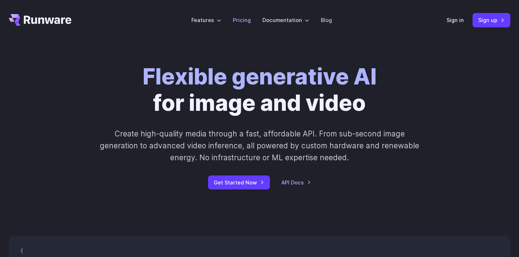
click at [239, 18] on link "Pricing" at bounding box center [242, 20] width 18 height 8
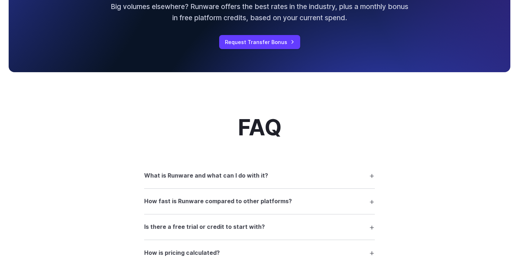
scroll to position [780, 0]
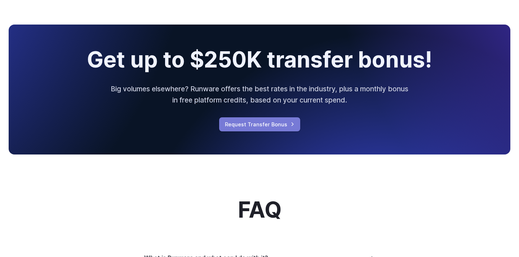
click at [239, 123] on link "Request Transfer Bonus" at bounding box center [259, 124] width 81 height 14
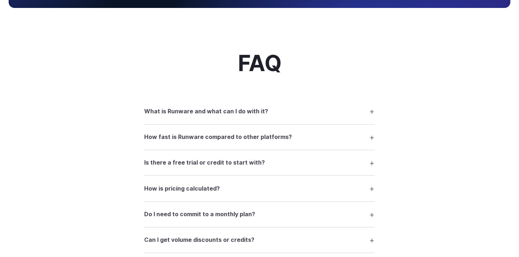
scroll to position [932, 0]
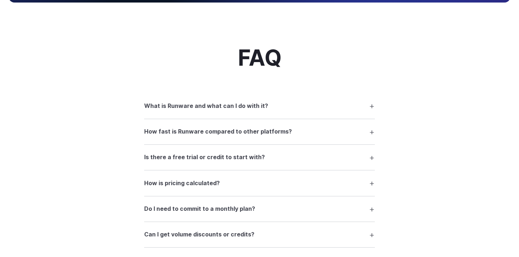
click at [202, 156] on summary "Is there a free trial or credit to start with?" at bounding box center [259, 157] width 231 height 14
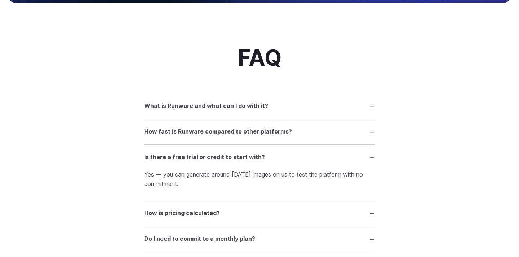
click at [221, 218] on summary "How is pricing calculated?" at bounding box center [259, 213] width 231 height 14
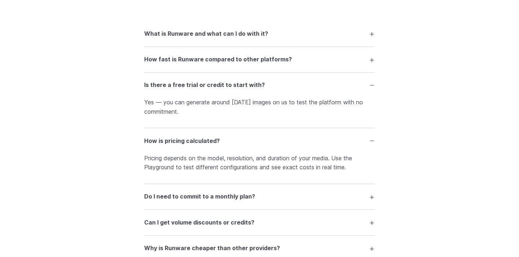
scroll to position [1005, 0]
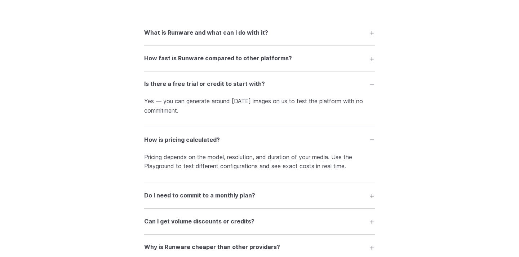
click at [250, 195] on summary "Do I need to commit to a monthly plan?" at bounding box center [259, 196] width 231 height 14
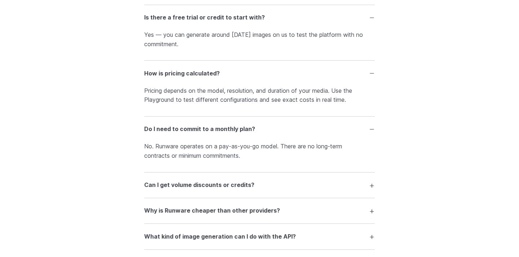
scroll to position [1075, 0]
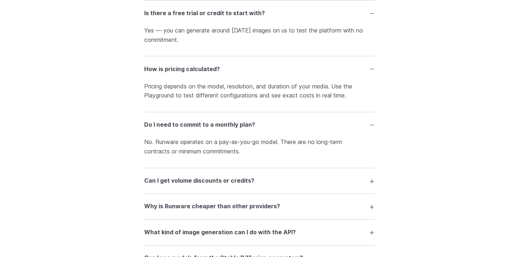
click at [260, 184] on summary "Can I get volume discounts or credits?" at bounding box center [259, 181] width 231 height 14
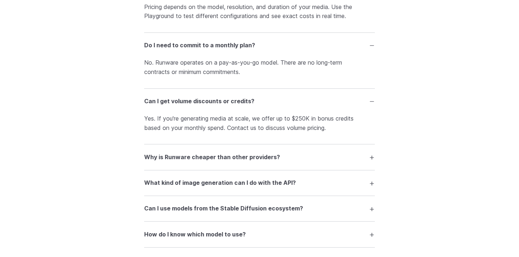
scroll to position [1162, 0]
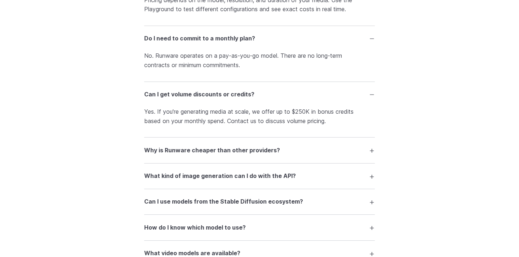
click at [272, 163] on details "Why is Runware cheaper than other providers? We’ve optimized everything — from …" at bounding box center [259, 150] width 231 height 26
click at [273, 157] on summary "Why is Runware cheaper than other providers?" at bounding box center [259, 150] width 231 height 14
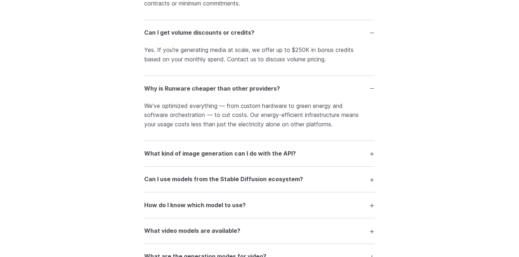
scroll to position [1239, 0]
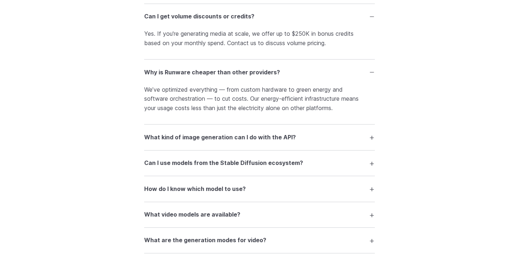
click at [283, 141] on h3 "What kind of image generation can I do with the API?" at bounding box center [220, 137] width 152 height 9
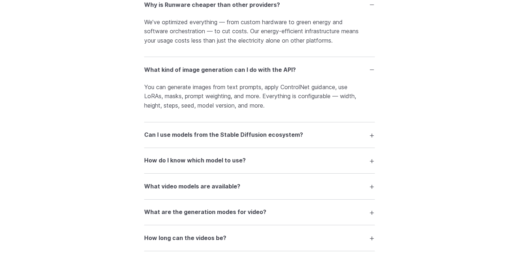
click at [283, 140] on h3 "Can I use models from the Stable Diffusion ecosystem?" at bounding box center [223, 134] width 159 height 9
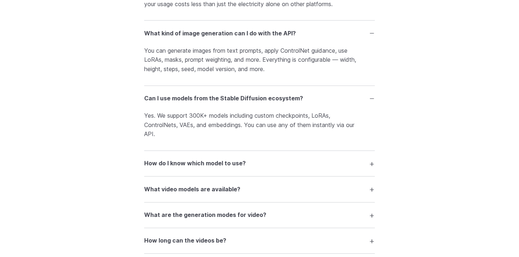
scroll to position [1344, 0]
click at [275, 160] on details "How do I know which model to use? Our Playground lets you test any model before…" at bounding box center [259, 163] width 231 height 26
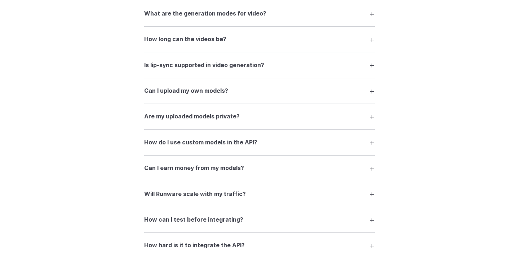
scroll to position [1547, 0]
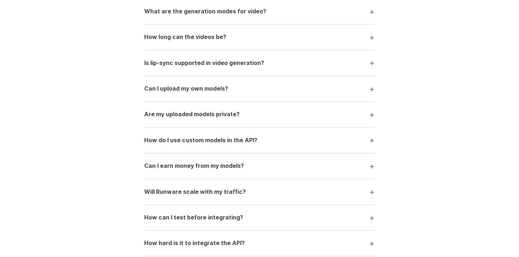
click at [271, 169] on summary "Can I earn money from my models?" at bounding box center [259, 166] width 231 height 14
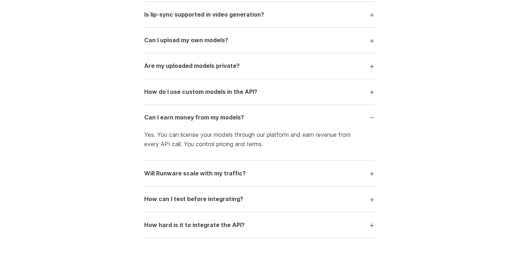
scroll to position [1600, 0]
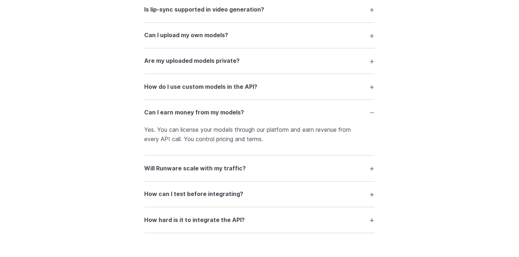
click at [267, 175] on summary "Will Runware scale with my traffic?" at bounding box center [259, 168] width 231 height 14
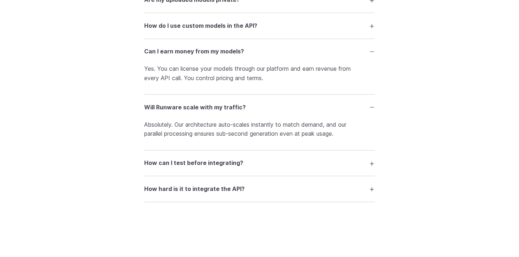
scroll to position [1689, 0]
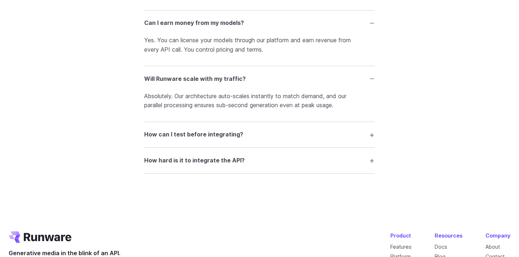
click at [267, 173] on details "How hard is it to integrate the API? It’s designed for developers. The API is w…" at bounding box center [259, 160] width 231 height 26
click at [267, 167] on summary "How hard is it to integrate the API?" at bounding box center [259, 160] width 231 height 14
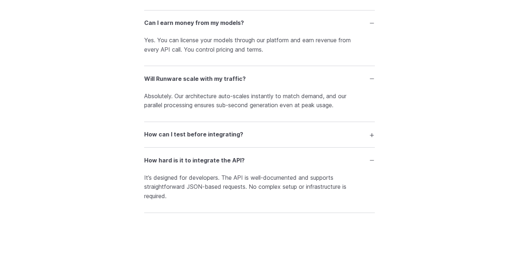
click at [280, 141] on summary "How can I test before integrating?" at bounding box center [259, 135] width 231 height 14
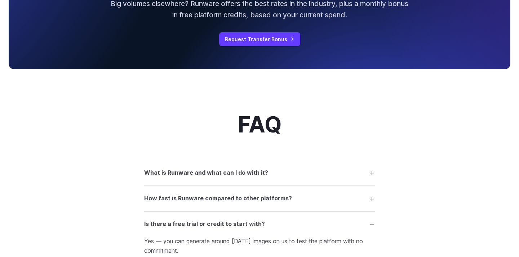
scroll to position [866, 0]
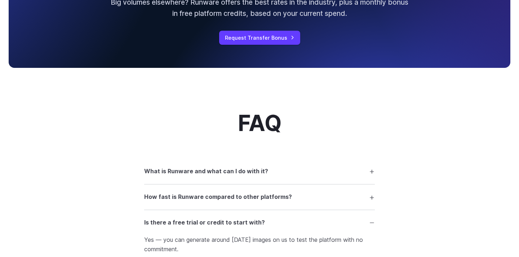
click at [269, 182] on details "What is Runware and what can I do with it? Runware is a high-performance AI inf…" at bounding box center [259, 171] width 231 height 26
click at [270, 177] on summary "What is Runware and what can I do with it?" at bounding box center [259, 171] width 231 height 14
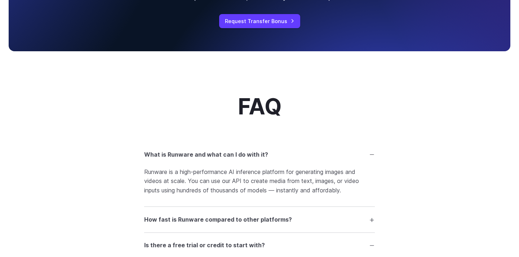
scroll to position [906, 0]
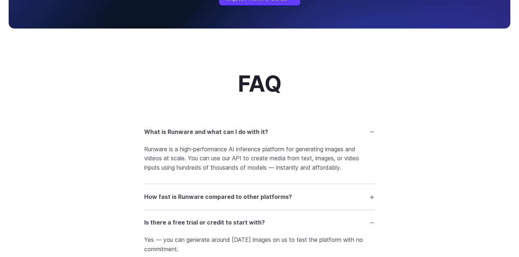
click at [266, 201] on h3 "How fast is Runware compared to other platforms?" at bounding box center [218, 196] width 148 height 9
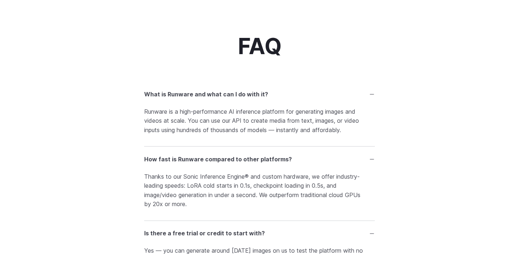
scroll to position [949, 0]
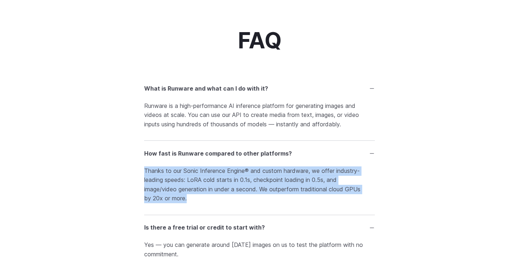
drag, startPoint x: 239, startPoint y: 205, endPoint x: 134, endPoint y: 176, distance: 109.8
copy p "Thanks to our Sonic Inference Engine® and custom hardware, we offer industry-le…"
